Goal: Find specific page/section: Find specific page/section

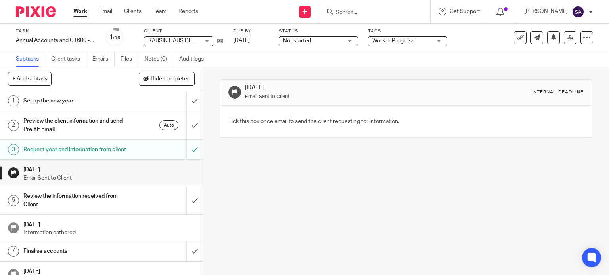
click at [339, 13] on div at bounding box center [373, 12] width 92 height 10
click at [345, 10] on input "Search" at bounding box center [370, 13] width 71 height 7
paste input "[PERSON_NAME]"
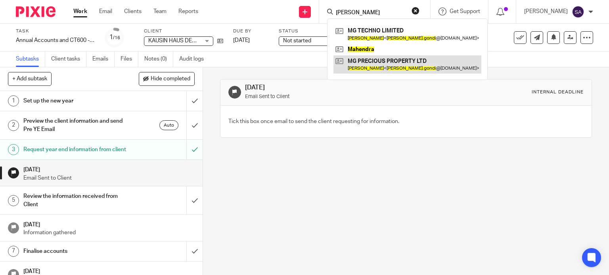
type input "[PERSON_NAME]"
click at [365, 60] on link at bounding box center [407, 64] width 148 height 18
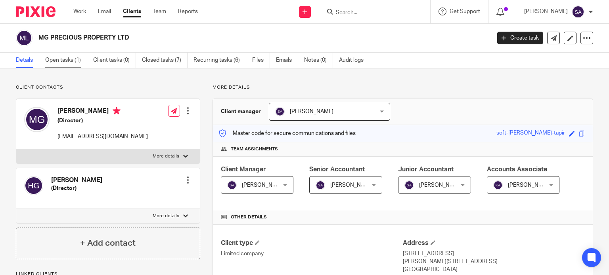
click at [70, 64] on link "Open tasks (1)" at bounding box center [66, 60] width 42 height 15
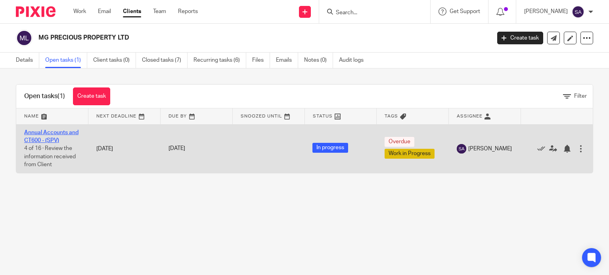
click at [67, 133] on link "Annual Accounts and CT600 - (SPV)" at bounding box center [51, 136] width 54 height 13
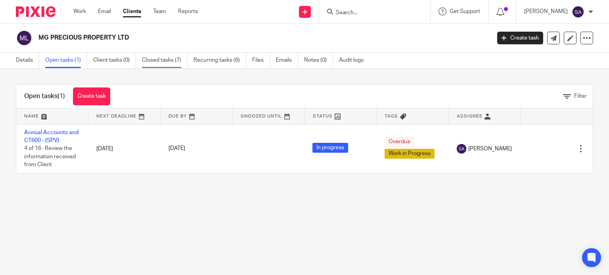
click at [174, 63] on link "Closed tasks (7)" at bounding box center [165, 60] width 46 height 15
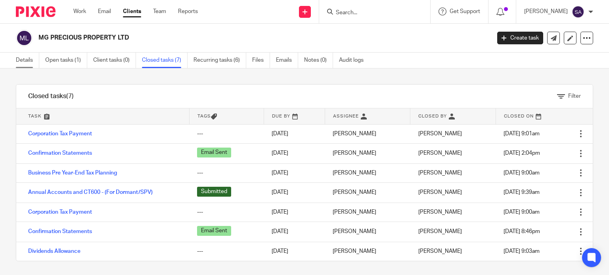
click at [29, 63] on link "Details" at bounding box center [27, 60] width 23 height 15
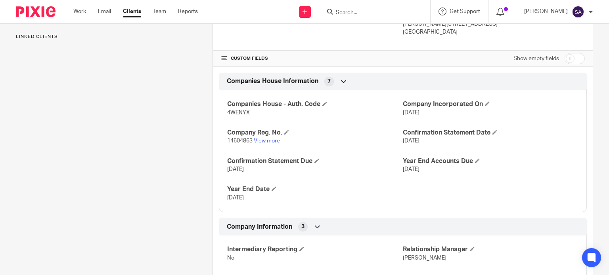
scroll to position [277, 0]
